Goal: Task Accomplishment & Management: Use online tool/utility

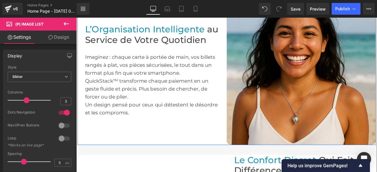
scroll to position [294, 0]
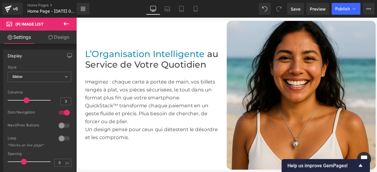
click at [67, 22] on icon at bounding box center [66, 23] width 7 height 7
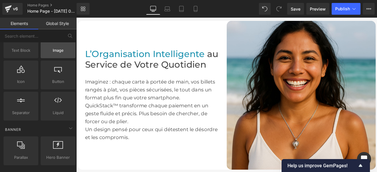
scroll to position [0, 0]
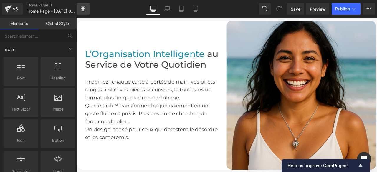
click at [80, 9] on link "Library" at bounding box center [83, 9] width 13 height 12
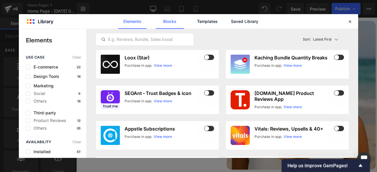
click at [171, 23] on link "Blocks" at bounding box center [170, 21] width 28 height 15
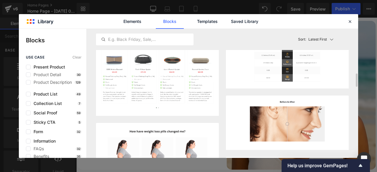
scroll to position [147, 0]
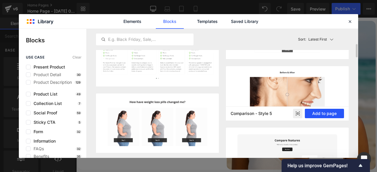
click at [315, 112] on button "Add to page" at bounding box center [324, 113] width 39 height 9
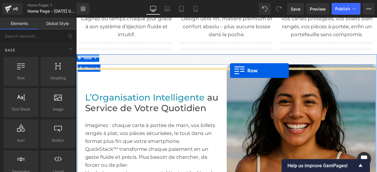
scroll to position [237, 0]
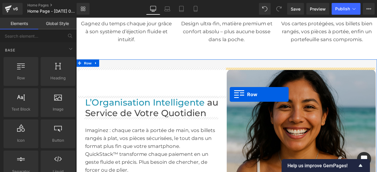
drag, startPoint x: 80, startPoint y: 50, endPoint x: 258, endPoint y: 109, distance: 187.2
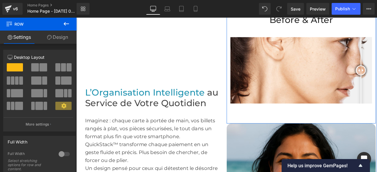
scroll to position [384, 0]
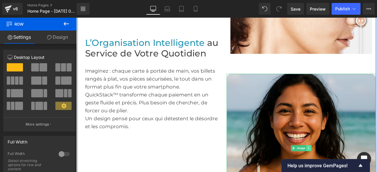
click at [350, 172] on icon at bounding box center [351, 173] width 3 height 4
click at [353, 172] on icon at bounding box center [354, 172] width 3 height 3
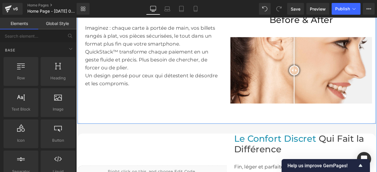
scroll to position [266, 0]
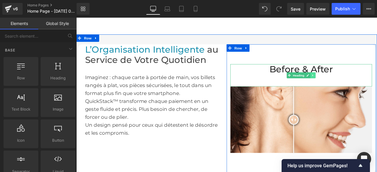
click at [355, 85] on icon at bounding box center [356, 87] width 3 height 4
click at [358, 85] on icon at bounding box center [359, 86] width 3 height 3
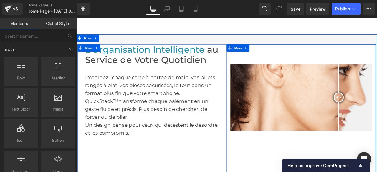
click at [267, 110] on div at bounding box center [343, 112] width 168 height 79
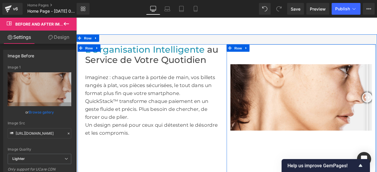
drag, startPoint x: 384, startPoint y: 109, endPoint x: 426, endPoint y: 112, distance: 42.8
click at [377, 112] on div "Before and After Images" at bounding box center [342, 112] width 177 height 79
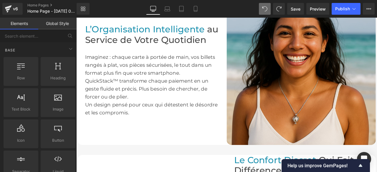
scroll to position [353, 0]
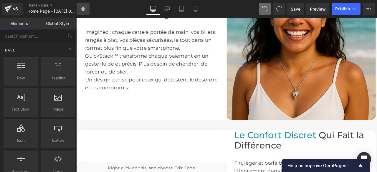
click at [83, 7] on icon at bounding box center [83, 8] width 5 height 5
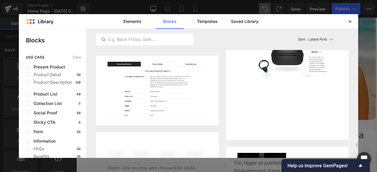
scroll to position [4174, 0]
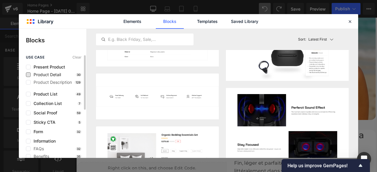
click at [49, 74] on span "Product Detail" at bounding box center [46, 74] width 30 height 5
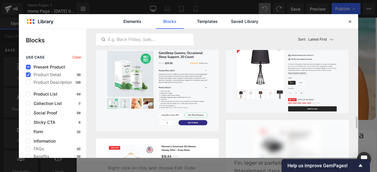
scroll to position [1089, 0]
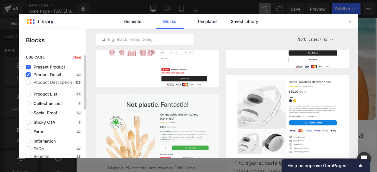
click at [27, 75] on icon at bounding box center [28, 75] width 3 height 0
click at [28, 75] on input "checkbox" at bounding box center [28, 75] width 0 height 0
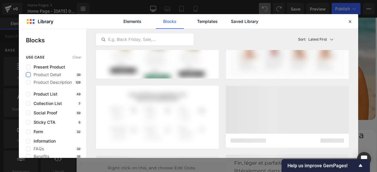
scroll to position [1234, 0]
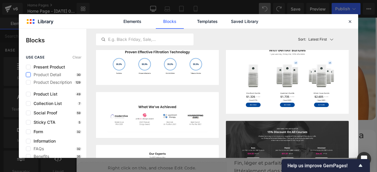
drag, startPoint x: 356, startPoint y: 50, endPoint x: 350, endPoint y: 179, distance: 128.5
click at [350, 172] on html "Row You are previewing how the will restyle your page. You can not edit Element…" at bounding box center [188, 86] width 377 height 172
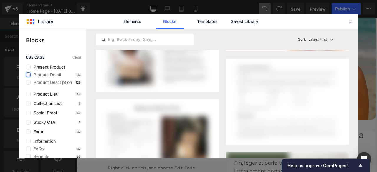
scroll to position [2301, 0]
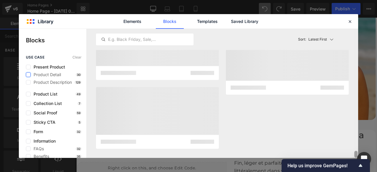
click at [353, 172] on html "Row You are previewing how the will restyle your page. You can not edit Element…" at bounding box center [188, 86] width 377 height 172
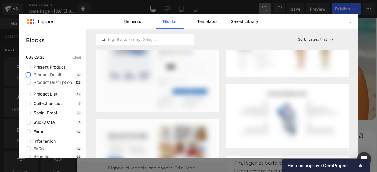
scroll to position [0, 0]
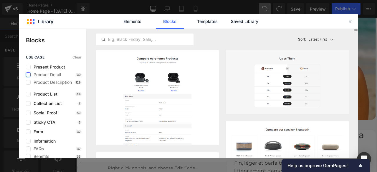
drag, startPoint x: 355, startPoint y: 128, endPoint x: 360, endPoint y: 22, distance: 106.1
click at [360, 22] on div "Library Elements Blocks Templates Saved Library Blocks use case Clear Present P…" at bounding box center [188, 86] width 377 height 172
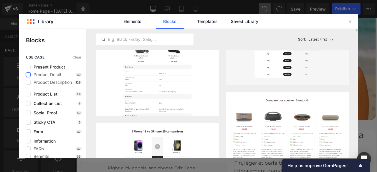
click at [318, 39] on p "Latest First" at bounding box center [317, 39] width 19 height 5
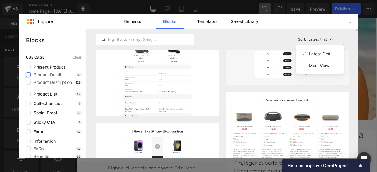
click at [318, 39] on p "Latest First" at bounding box center [317, 39] width 19 height 5
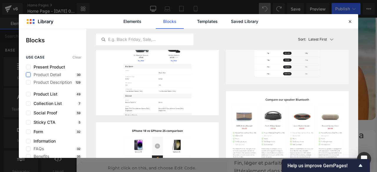
scroll to position [0, 0]
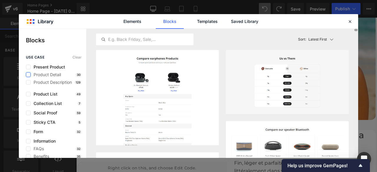
drag, startPoint x: 357, startPoint y: 83, endPoint x: 356, endPoint y: 27, distance: 56.0
click at [356, 27] on div "Library Elements Blocks Templates Saved Library Blocks use case Clear Present P…" at bounding box center [188, 86] width 339 height 144
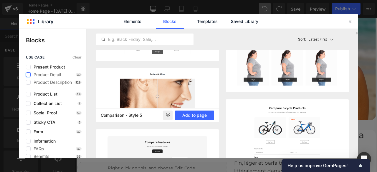
scroll to position [206, 0]
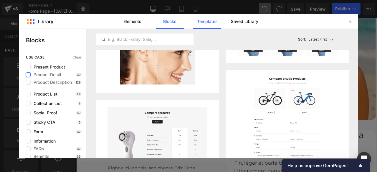
click at [207, 21] on link "Templates" at bounding box center [207, 21] width 28 height 15
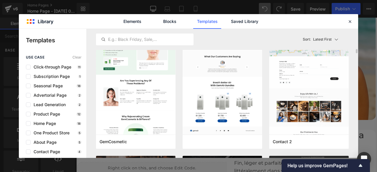
scroll to position [589, 0]
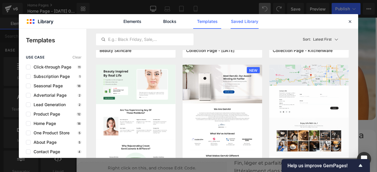
click at [234, 22] on link "Saved Library" at bounding box center [245, 21] width 28 height 15
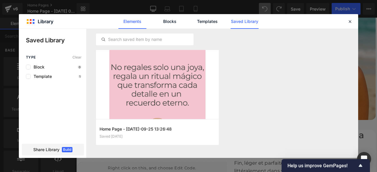
click at [129, 21] on link "Elements" at bounding box center [132, 21] width 28 height 15
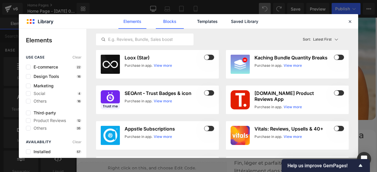
click at [170, 23] on link "Blocks" at bounding box center [170, 21] width 28 height 15
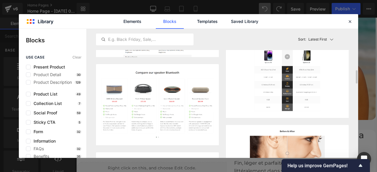
scroll to position [147, 0]
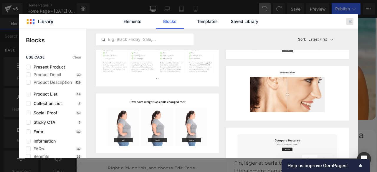
click at [348, 24] on icon at bounding box center [349, 21] width 5 height 5
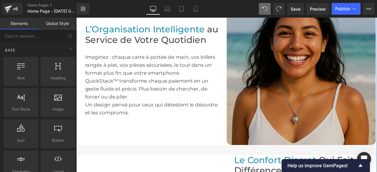
scroll to position [294, 0]
